Goal: Navigation & Orientation: Find specific page/section

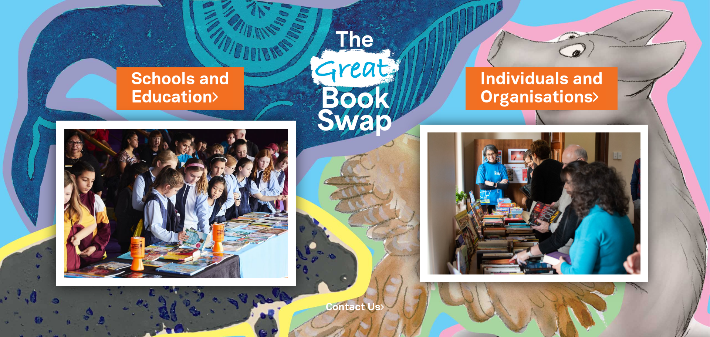
click at [221, 161] on img at bounding box center [176, 203] width 240 height 165
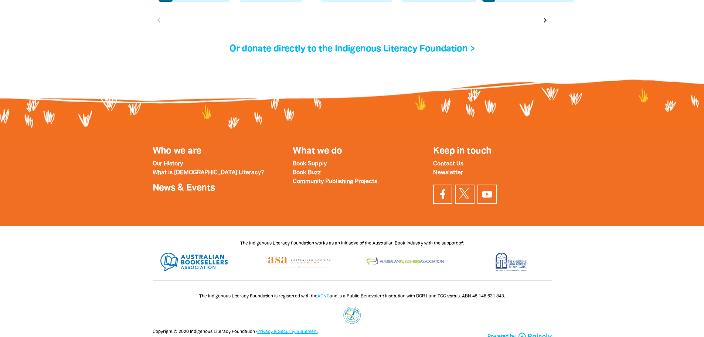
scroll to position [2464, 0]
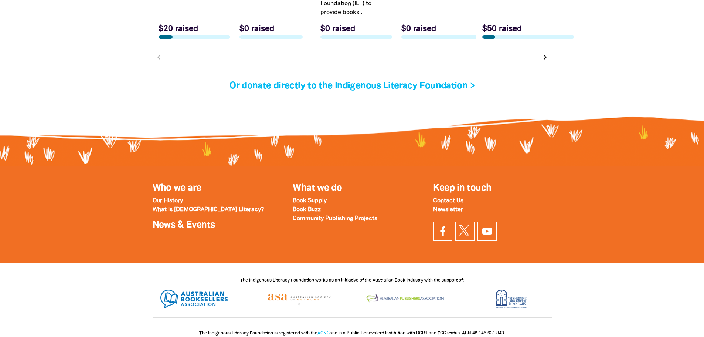
drag, startPoint x: 271, startPoint y: 160, endPoint x: 250, endPoint y: 133, distance: 34.5
click at [250, 133] on div at bounding box center [352, 117] width 399 height 37
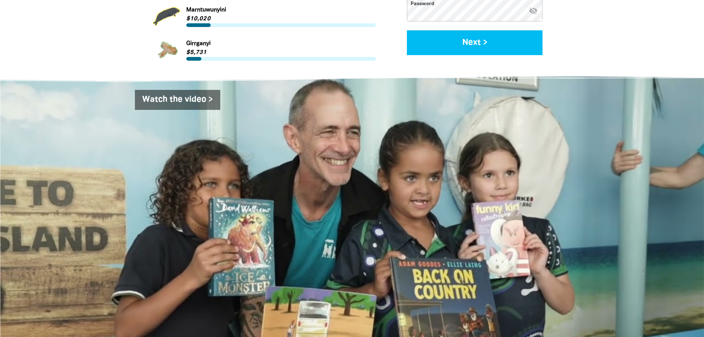
scroll to position [912, 0]
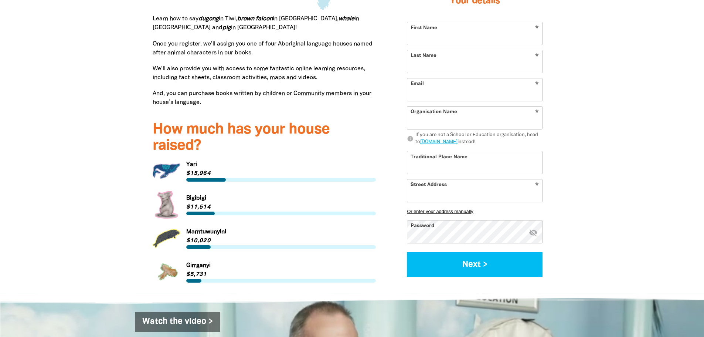
drag, startPoint x: 160, startPoint y: 197, endPoint x: 126, endPoint y: 201, distance: 34.6
click at [164, 201] on link "Link to [GEOGRAPHIC_DATA]" at bounding box center [265, 205] width 224 height 28
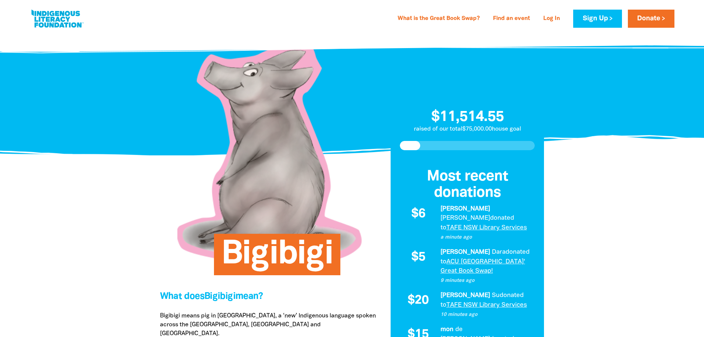
drag, startPoint x: 237, startPoint y: 132, endPoint x: 172, endPoint y: 113, distance: 67.4
click at [172, 113] on div at bounding box center [270, 154] width 220 height 220
